Goal: Information Seeking & Learning: Check status

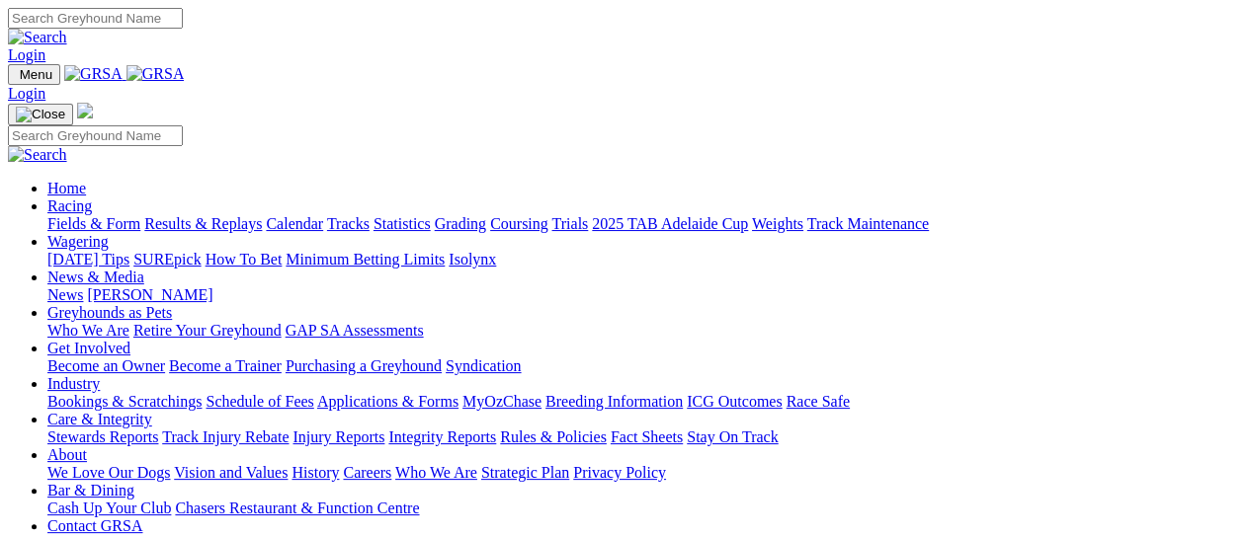
click at [92, 198] on link "Racing" at bounding box center [69, 206] width 44 height 17
click at [261, 215] on link "Results & Replays" at bounding box center [203, 223] width 118 height 17
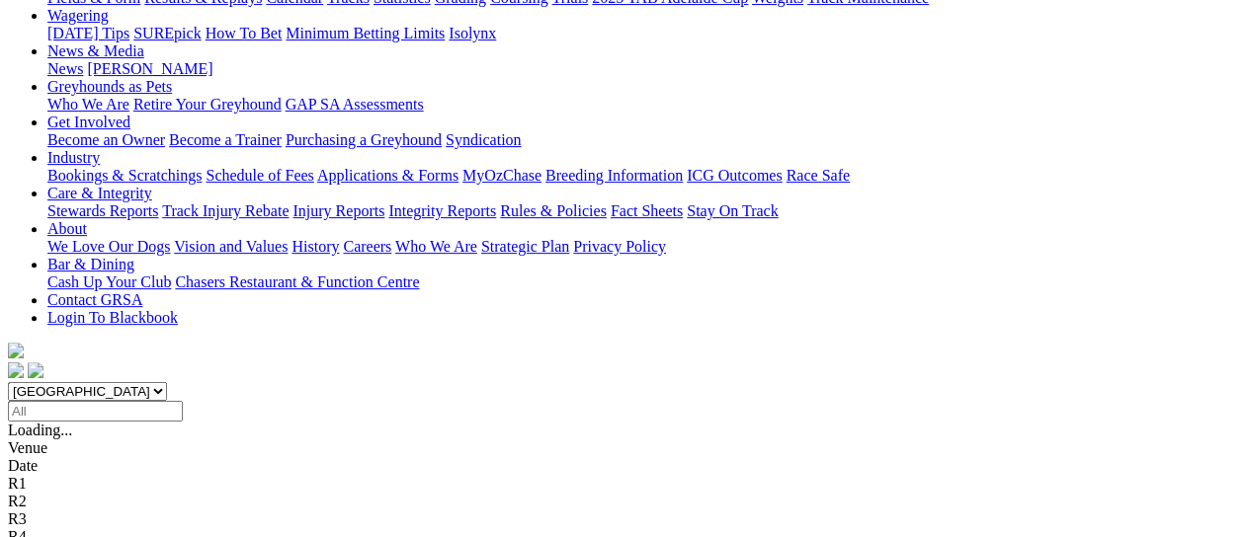
scroll to position [263, 0]
